Goal: Transaction & Acquisition: Purchase product/service

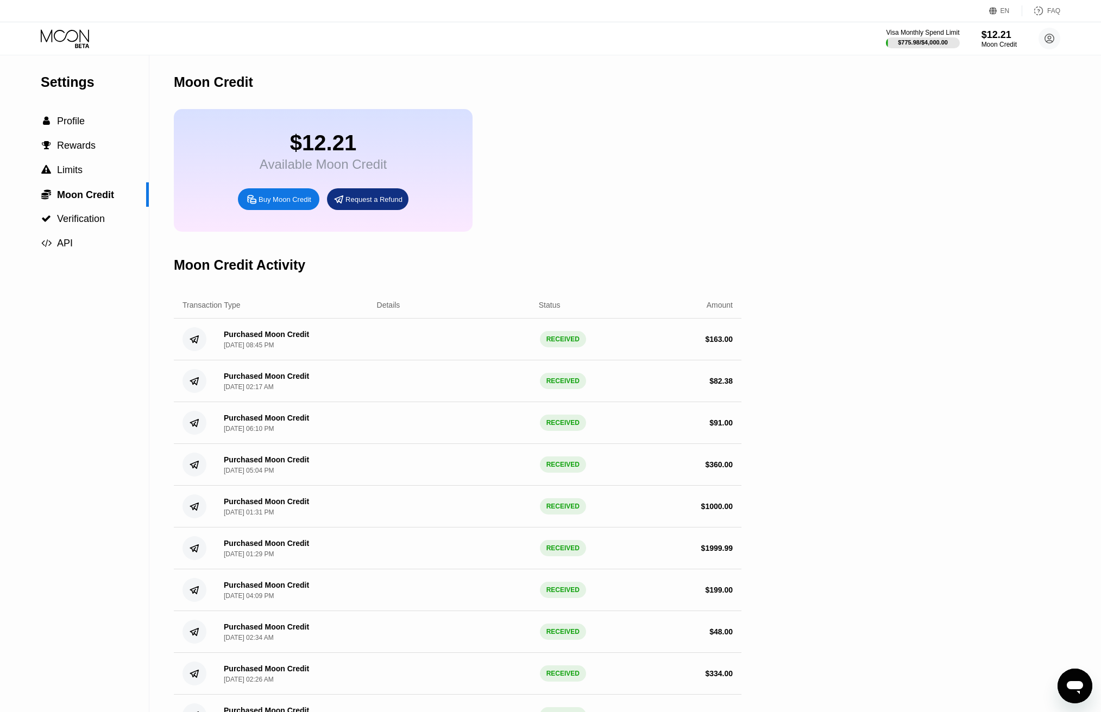
click at [72, 47] on icon at bounding box center [66, 38] width 50 height 19
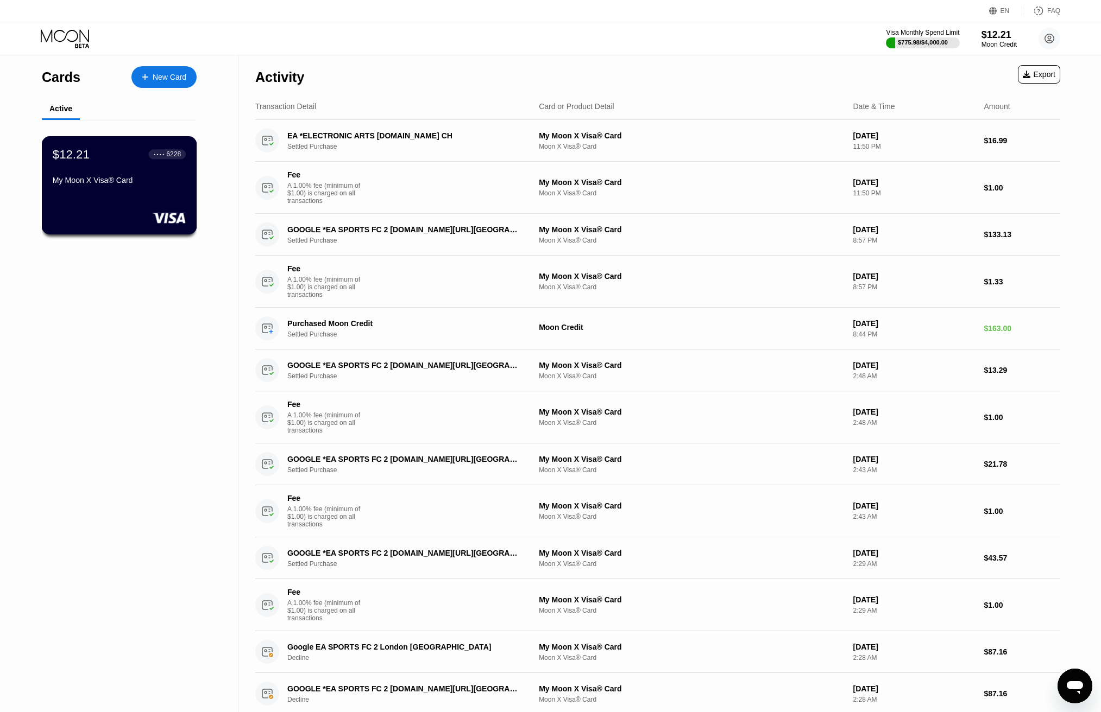
click at [119, 176] on div "$12.21 ● ● ● ● 6228 My Moon X Visa® Card" at bounding box center [119, 168] width 133 height 42
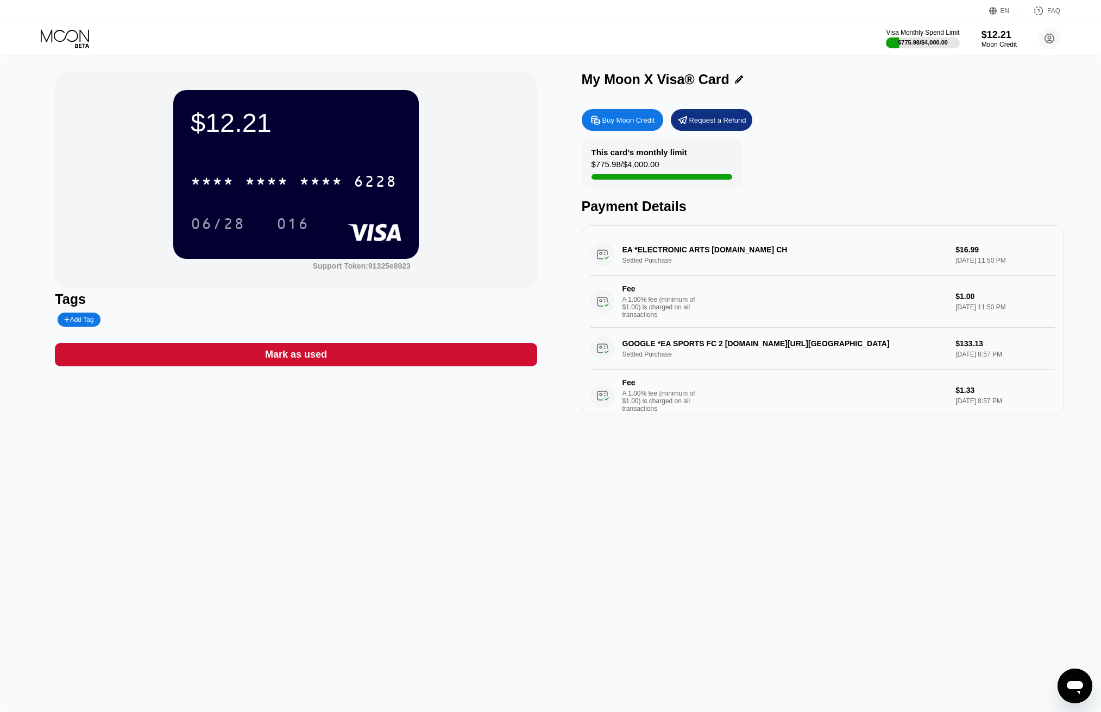
click at [621, 110] on div "Buy Moon Credit Request a Refund This card’s monthly limit $775.98 / $4,000.00 …" at bounding box center [822, 260] width 482 height 312
click at [621, 117] on div "Buy Moon Credit" at bounding box center [628, 120] width 53 height 9
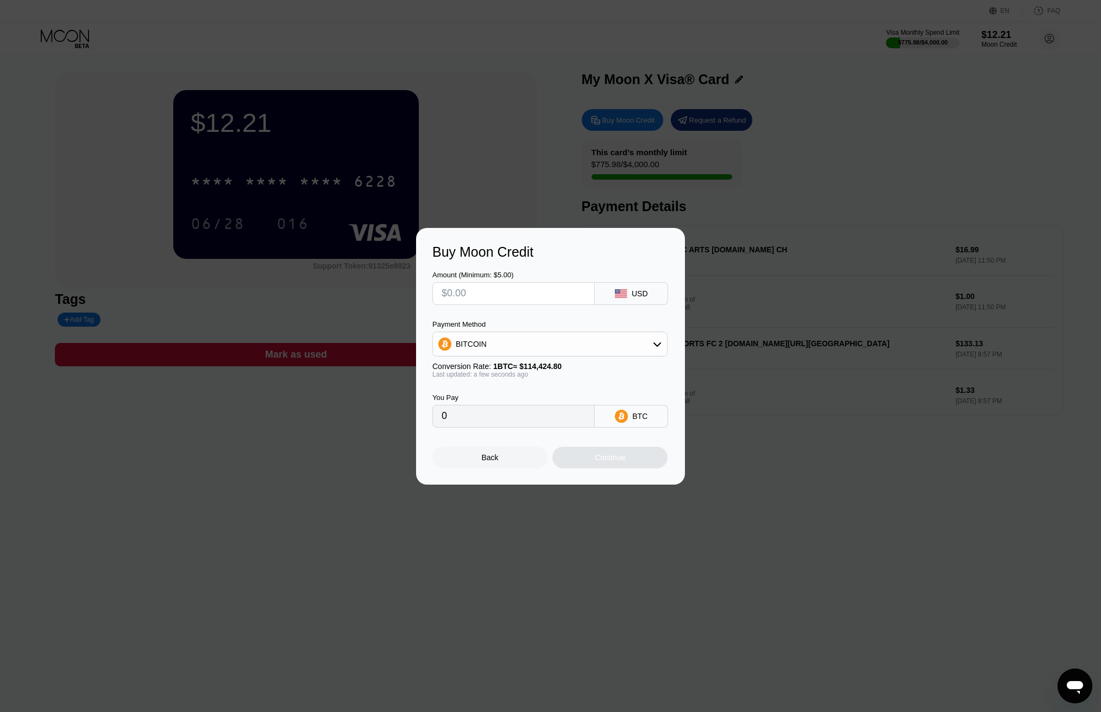
click at [541, 294] on input "text" at bounding box center [513, 294] width 144 height 22
click at [532, 347] on div "BITCOIN" at bounding box center [550, 344] width 234 height 22
click at [490, 419] on span "USDC on Polygon" at bounding box center [489, 422] width 62 height 9
click at [503, 296] on input "text" at bounding box center [513, 294] width 144 height 22
click at [502, 290] on input "text" at bounding box center [513, 294] width 144 height 22
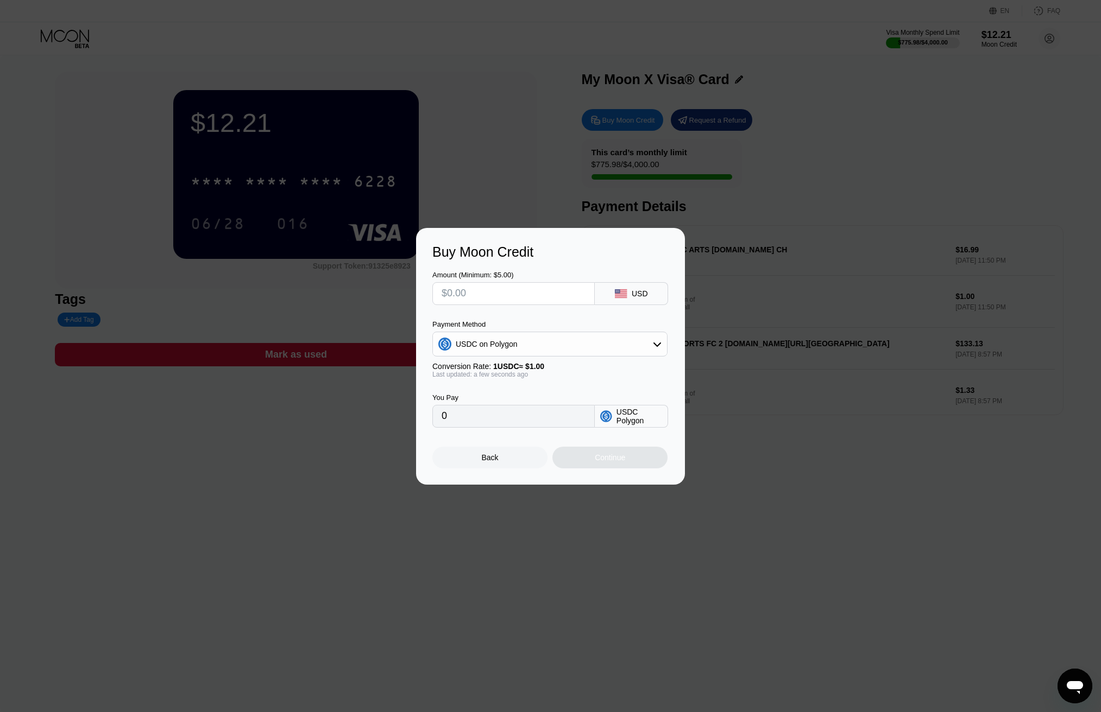
type input "$1"
type input "1.00000000"
type input "$154"
type input "154.00000000"
type input "$154"
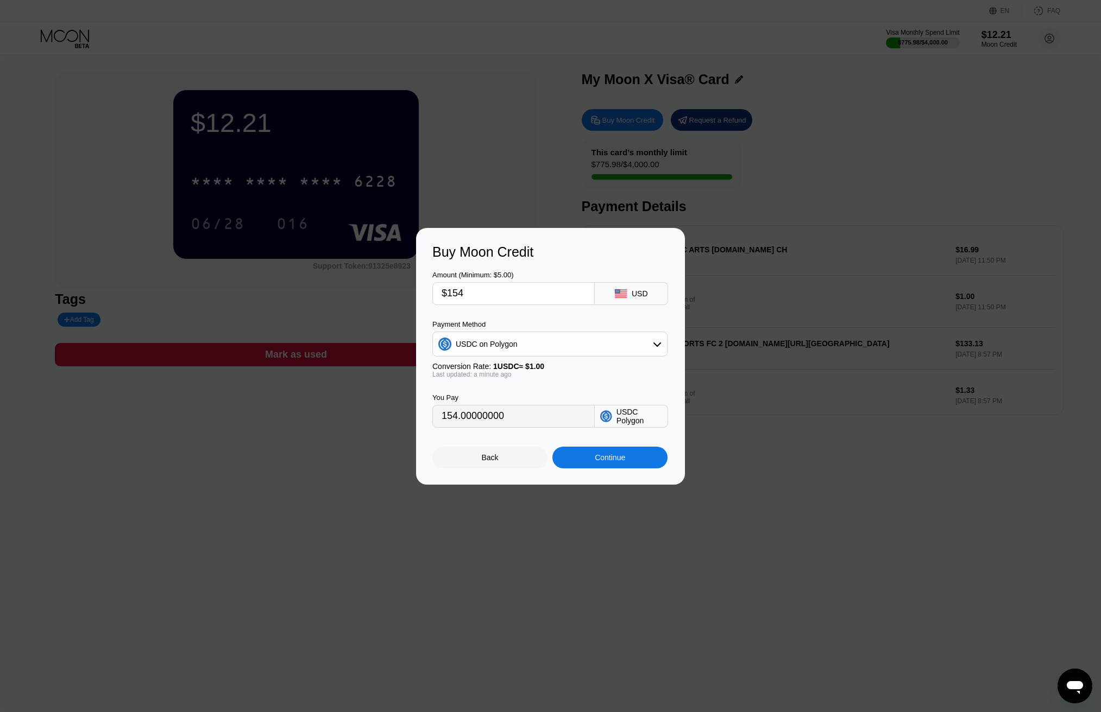
click at [604, 462] on div "Continue" at bounding box center [610, 457] width 30 height 9
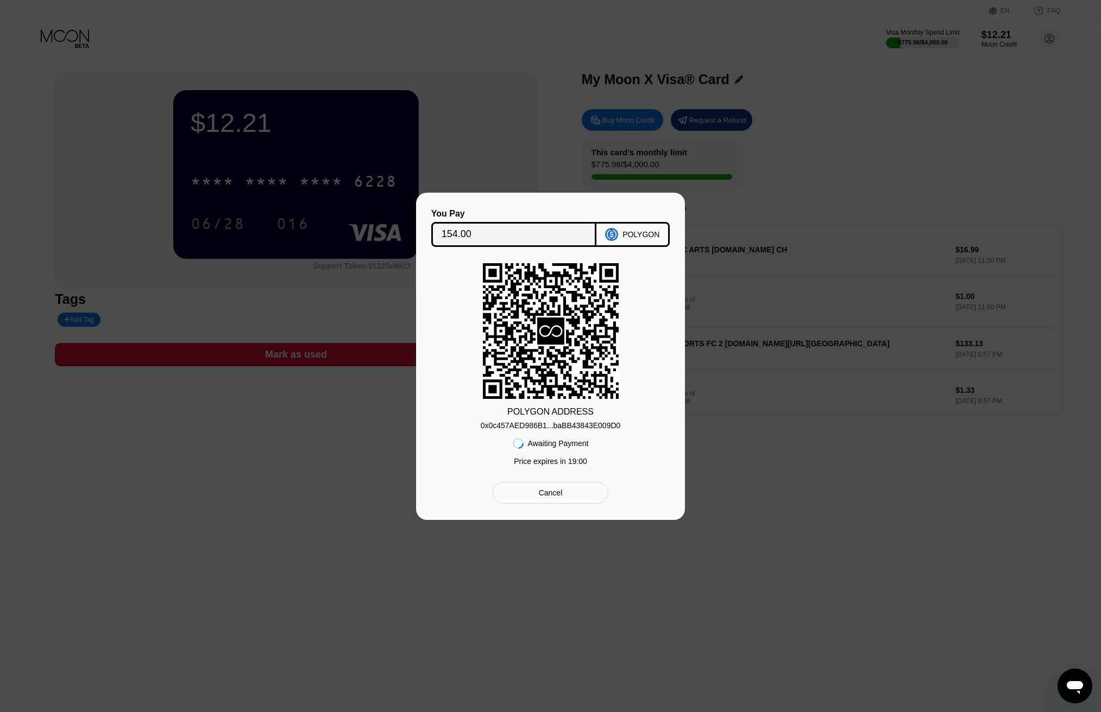
click at [567, 425] on div "0x0c457AED986B1...baBB43843E009D0" at bounding box center [550, 425] width 140 height 9
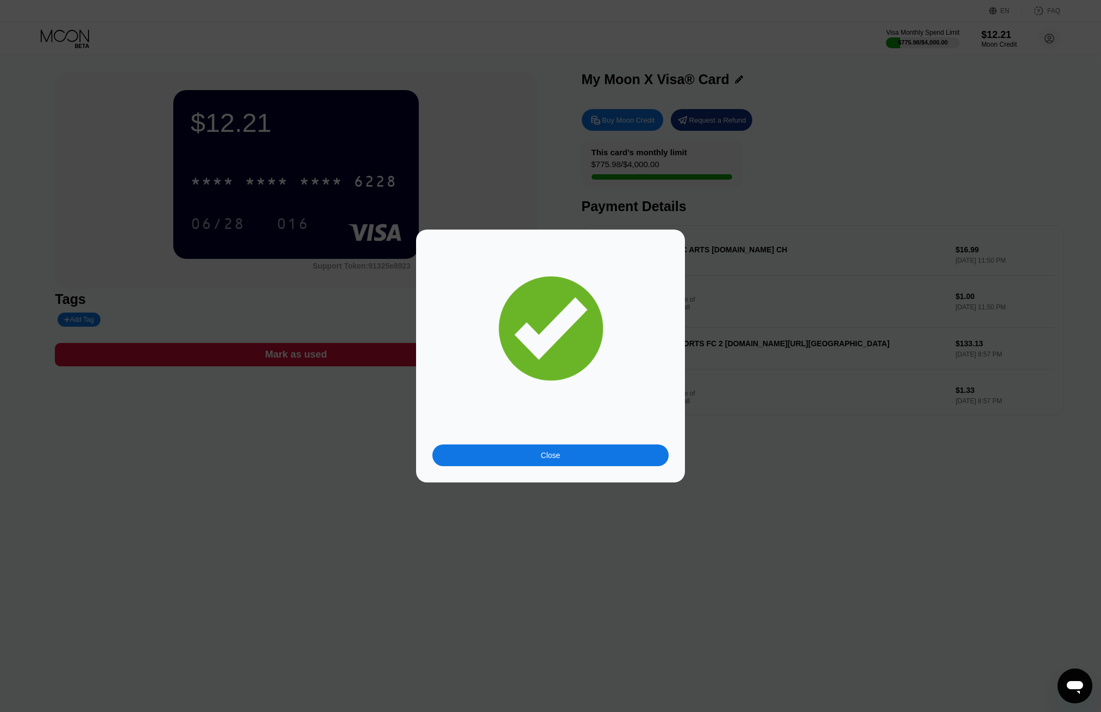
click at [576, 312] on icon at bounding box center [550, 328] width 111 height 111
click at [543, 453] on div "Close" at bounding box center [551, 455] width 20 height 9
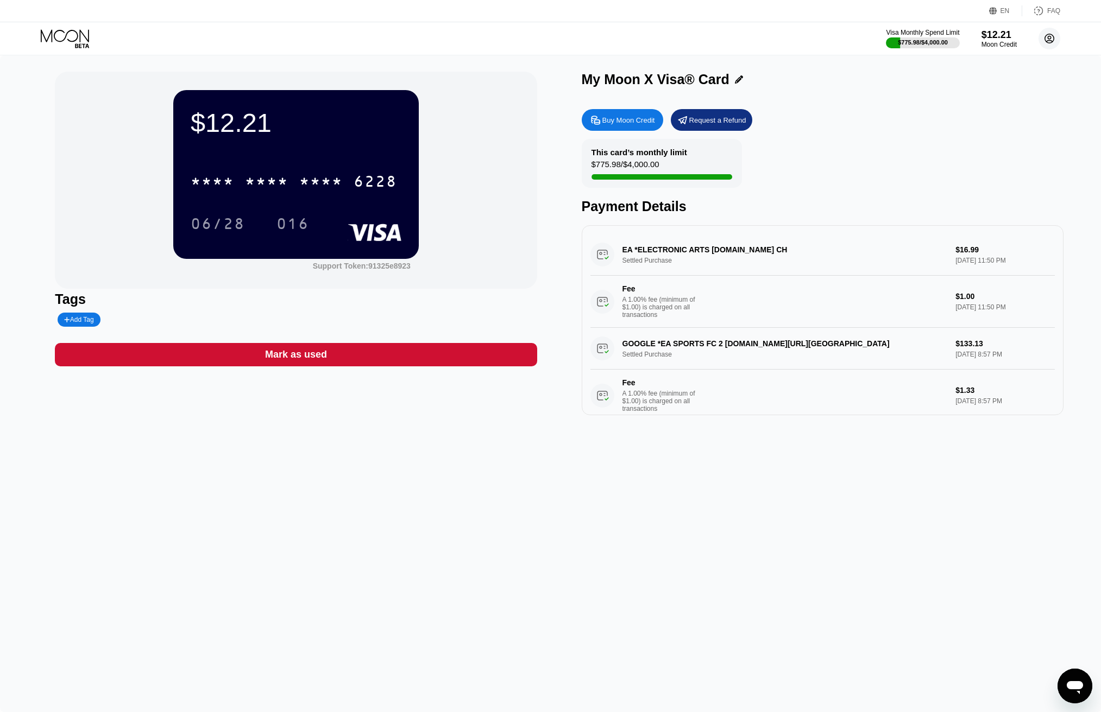
click at [1047, 34] on circle at bounding box center [1049, 39] width 22 height 22
click at [977, 131] on div "Settings" at bounding box center [981, 135] width 28 height 9
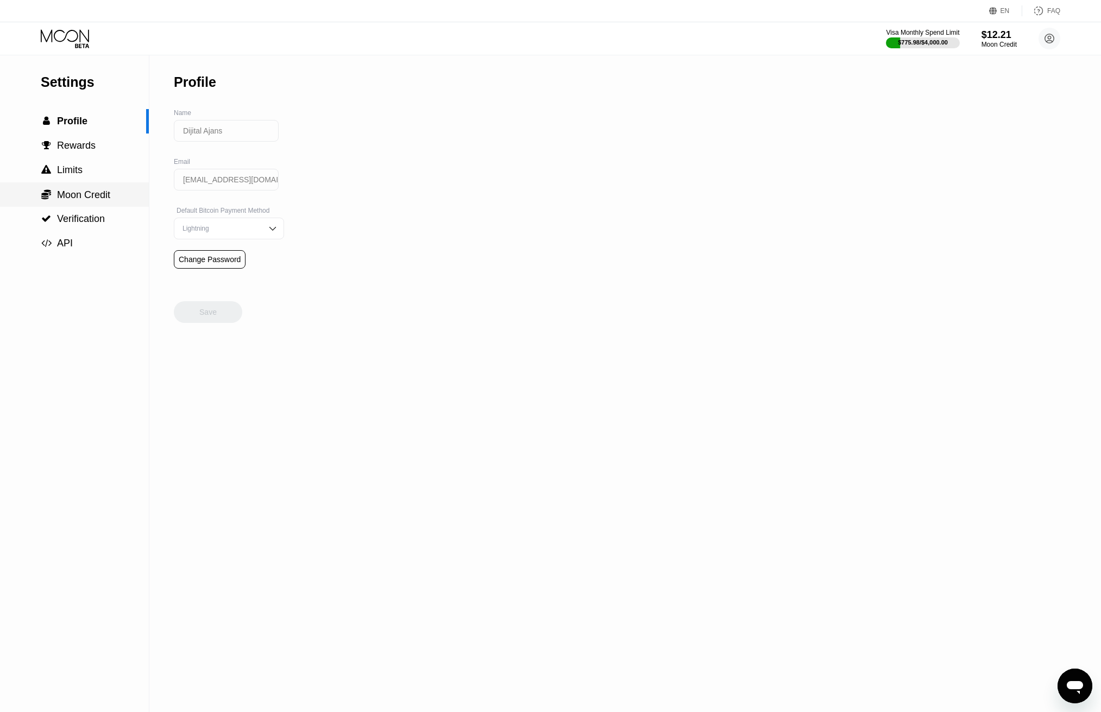
click at [79, 199] on span "Moon Credit" at bounding box center [83, 194] width 53 height 11
